Goal: Navigation & Orientation: Find specific page/section

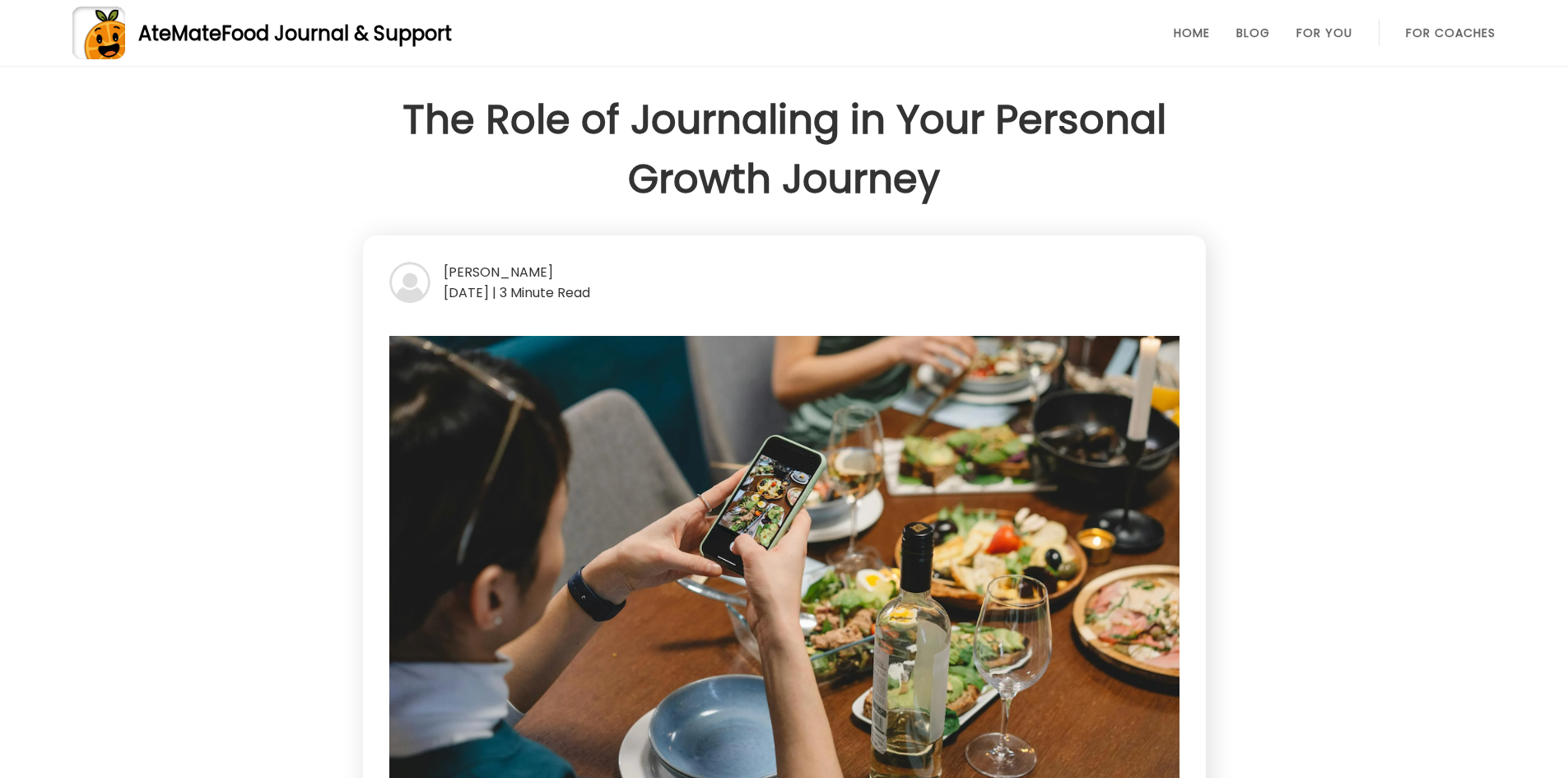
scroll to position [494, 0]
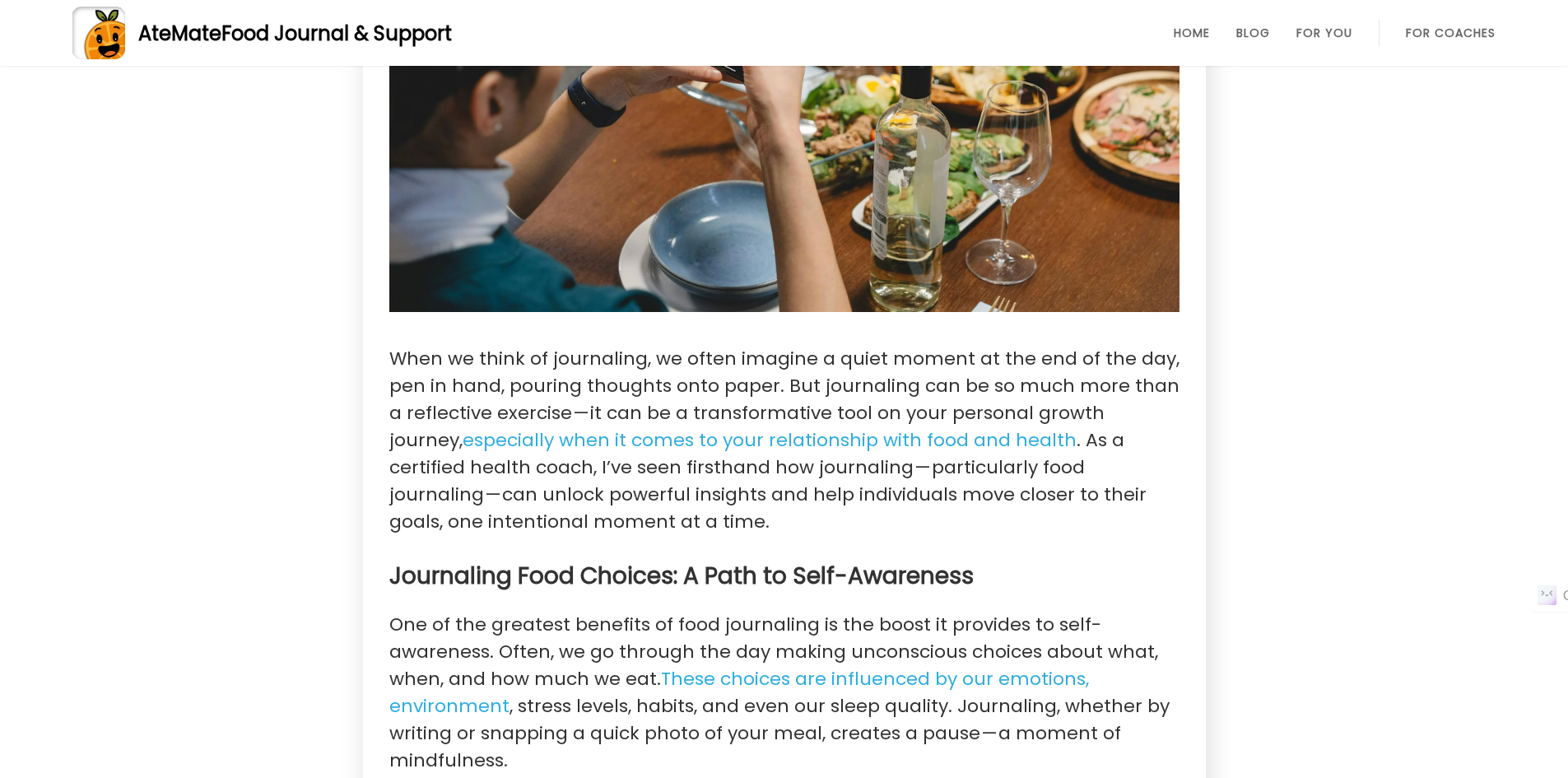
click at [114, 29] on rect at bounding box center [99, 33] width 52 height 52
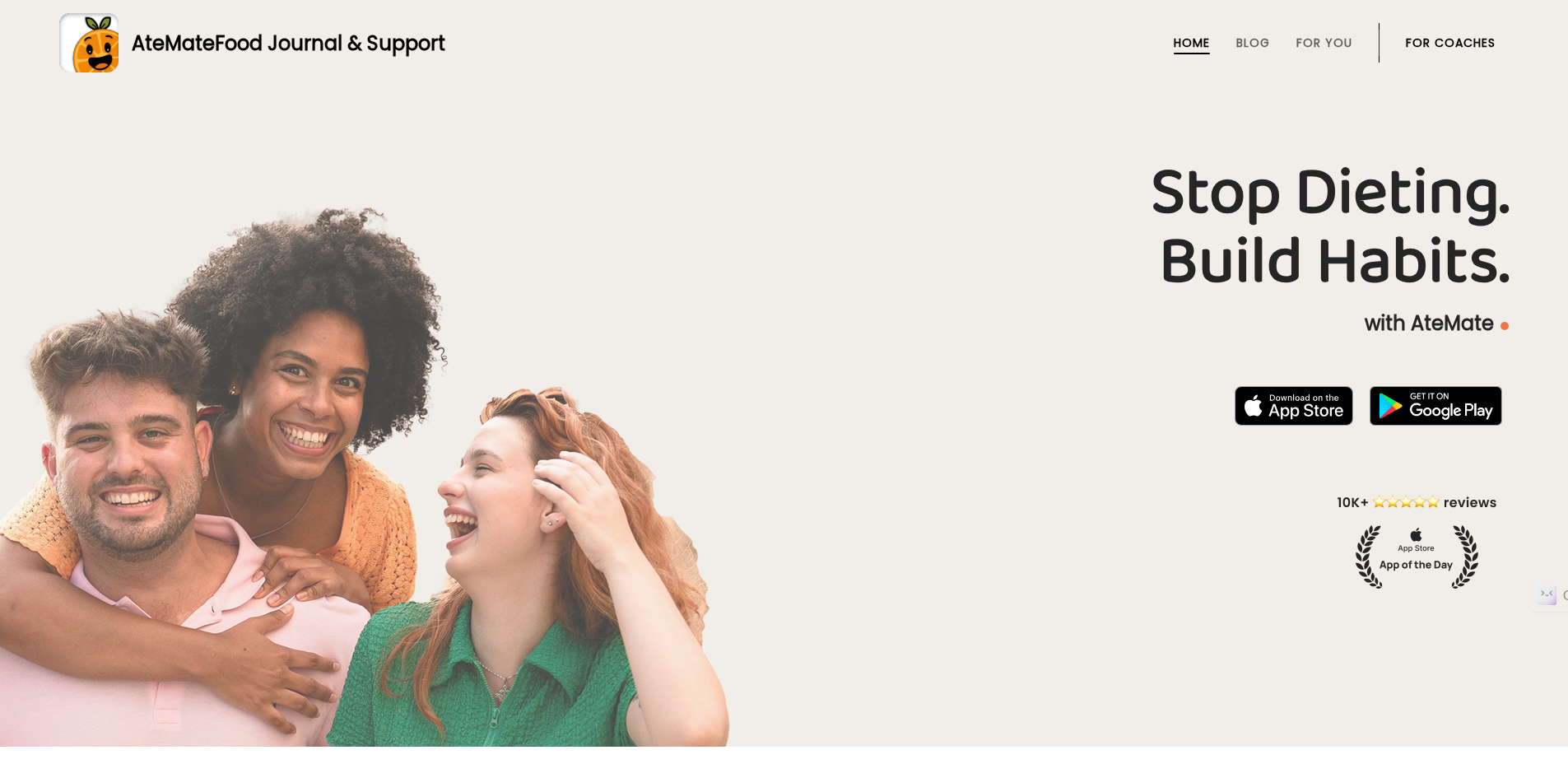
click at [1262, 29] on li "Blog" at bounding box center [1252, 42] width 34 height 39
click at [1260, 39] on link "Blog" at bounding box center [1252, 43] width 34 height 13
